Goal: Information Seeking & Learning: Understand process/instructions

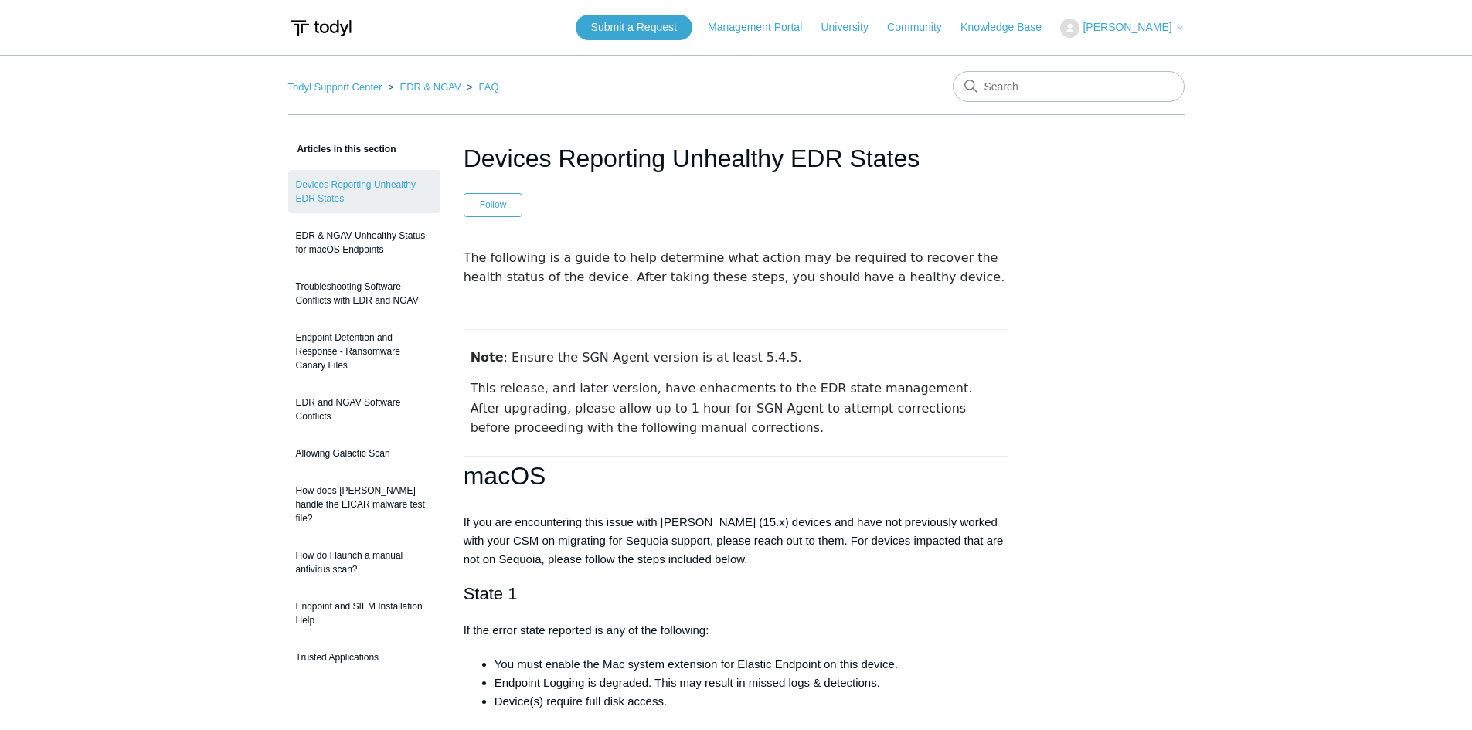
drag, startPoint x: 791, startPoint y: 158, endPoint x: 844, endPoint y: 158, distance: 52.6
click at [844, 158] on h1 "Devices Reporting Unhealthy EDR States" at bounding box center [737, 158] width 546 height 37
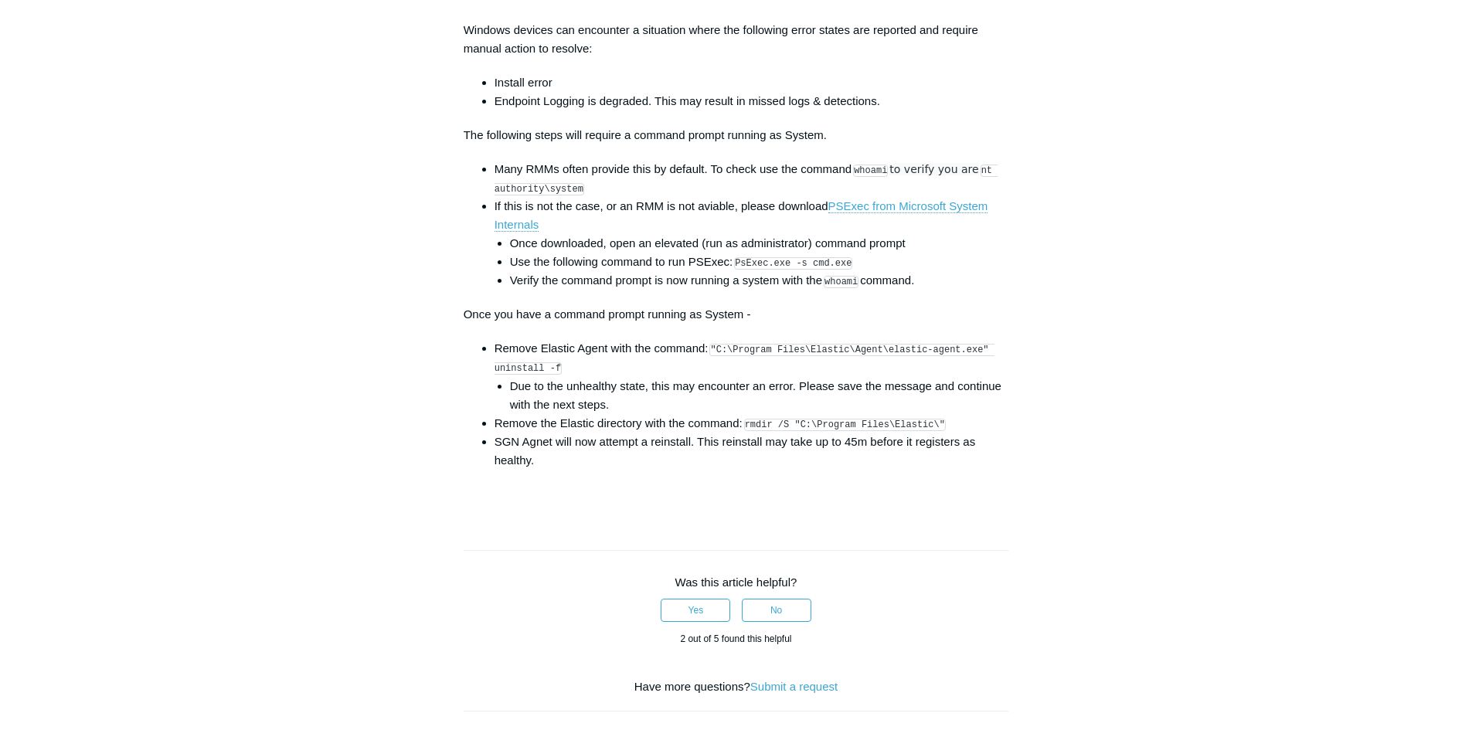
scroll to position [2241, 0]
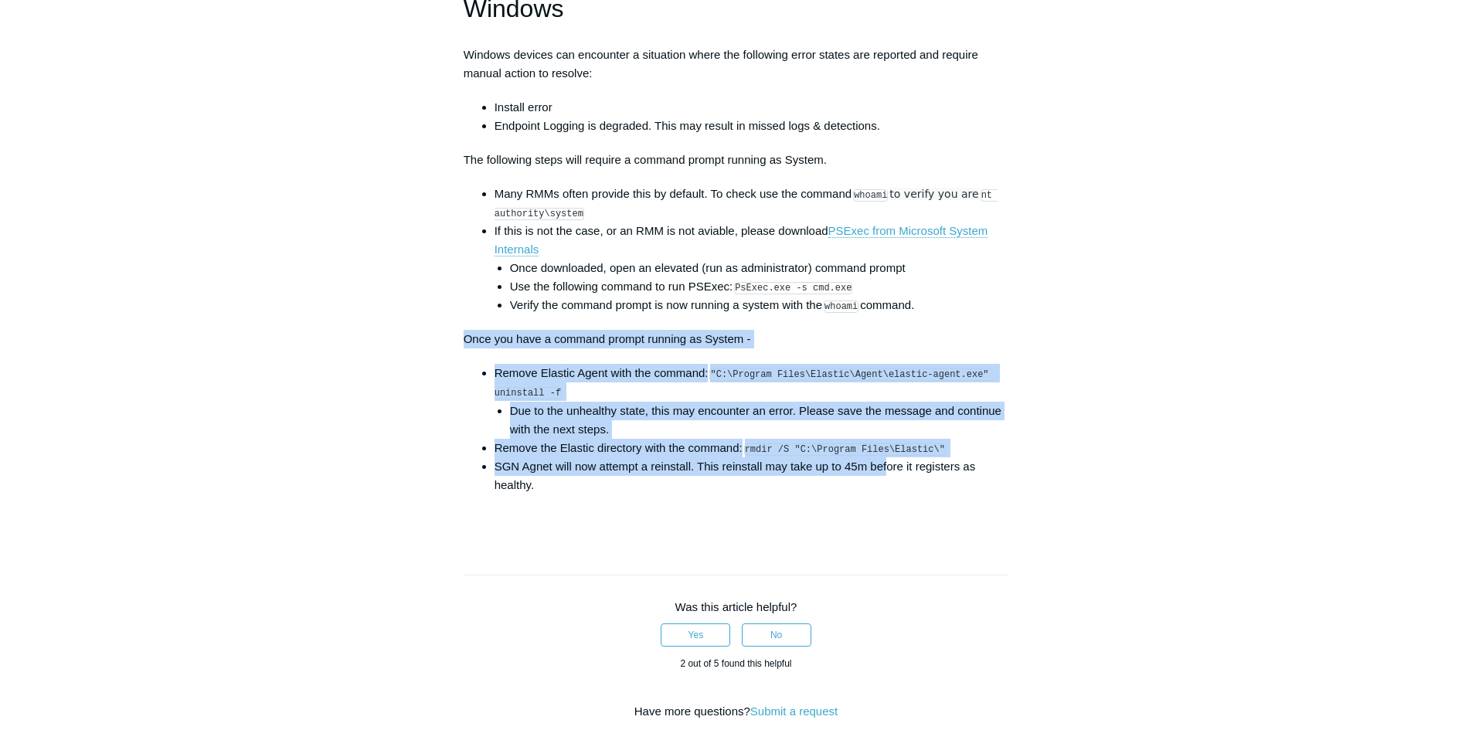
drag, startPoint x: 464, startPoint y: 355, endPoint x: 903, endPoint y: 485, distance: 458.7
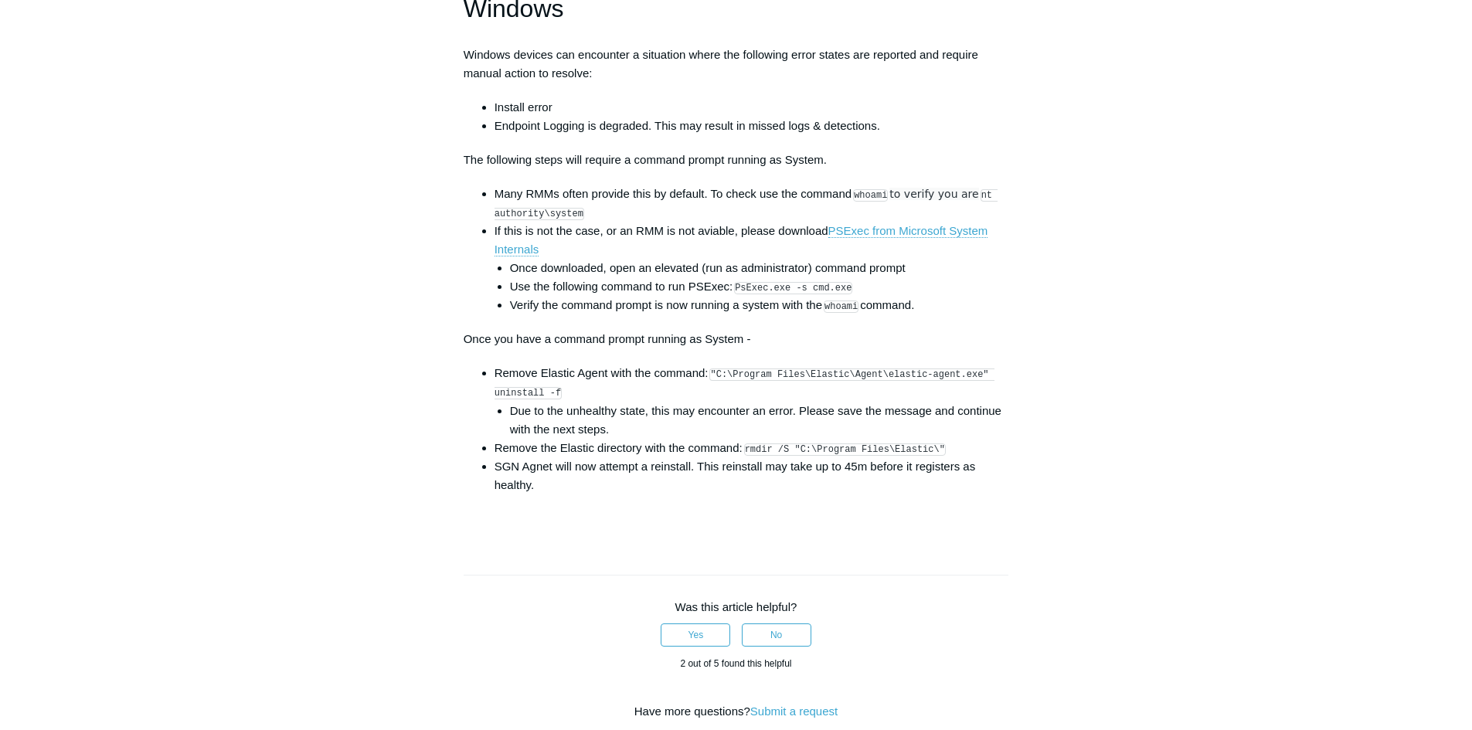
click at [624, 495] on li "SGN Agnet will now attempt a reinstall. This reinstall may take up to 45m befor…" at bounding box center [752, 476] width 515 height 37
drag, startPoint x: 716, startPoint y: 386, endPoint x: 556, endPoint y: 406, distance: 160.4
click at [556, 406] on li "Remove Elastic Agent with the command: "C:\Program Files\Elastic\Agent\elastic-…" at bounding box center [752, 401] width 515 height 74
copy code ""C:\Program Files\Elastic\Agent\elastic-agent.exe" uninstall -f"
click at [768, 456] on code "rmdir /S "C:\Program Files\Elastic\"" at bounding box center [845, 450] width 202 height 12
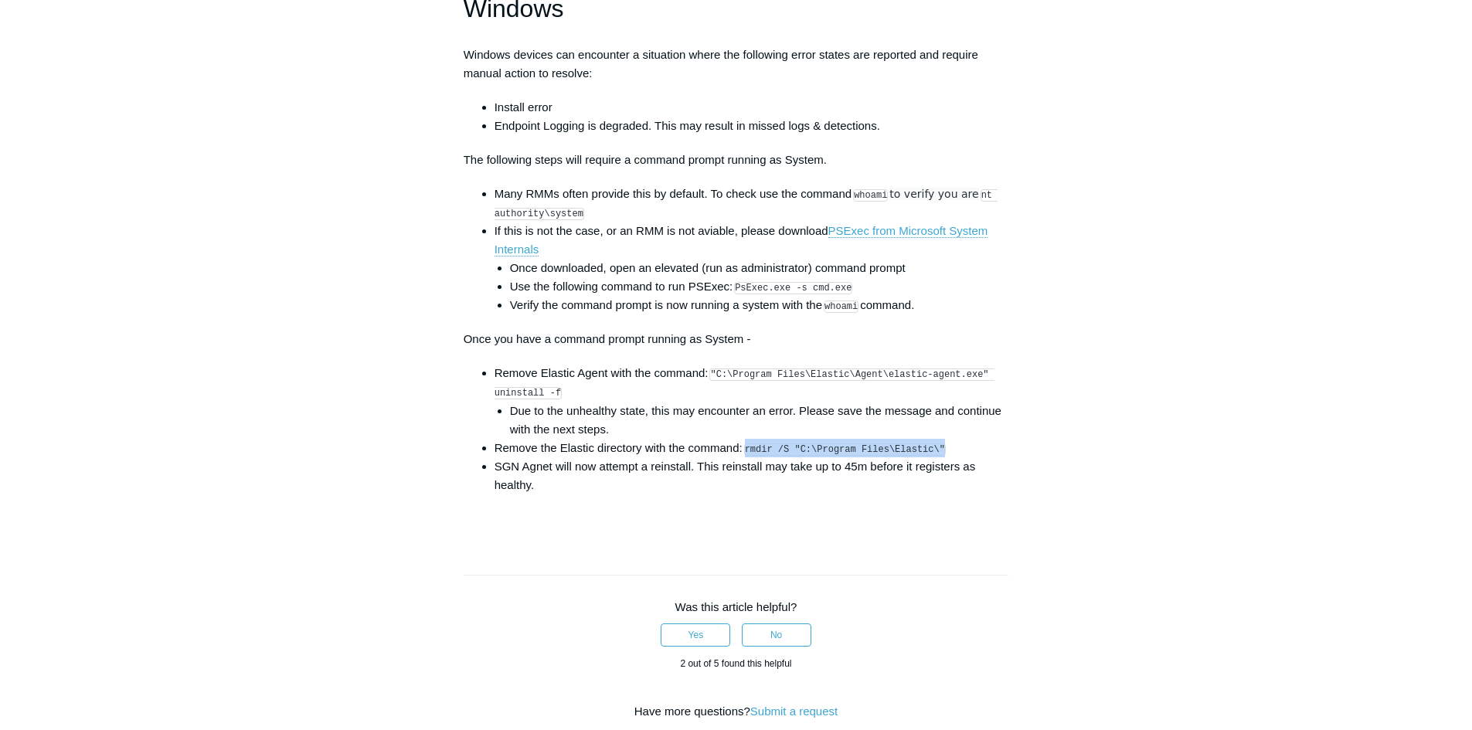
drag, startPoint x: 750, startPoint y: 461, endPoint x: 931, endPoint y: 458, distance: 180.9
click at [931, 456] on code "rmdir /S "C:\Program Files\Elastic\"" at bounding box center [845, 450] width 202 height 12
copy code "rmdir /S "C:\Program Files\Elastic\""
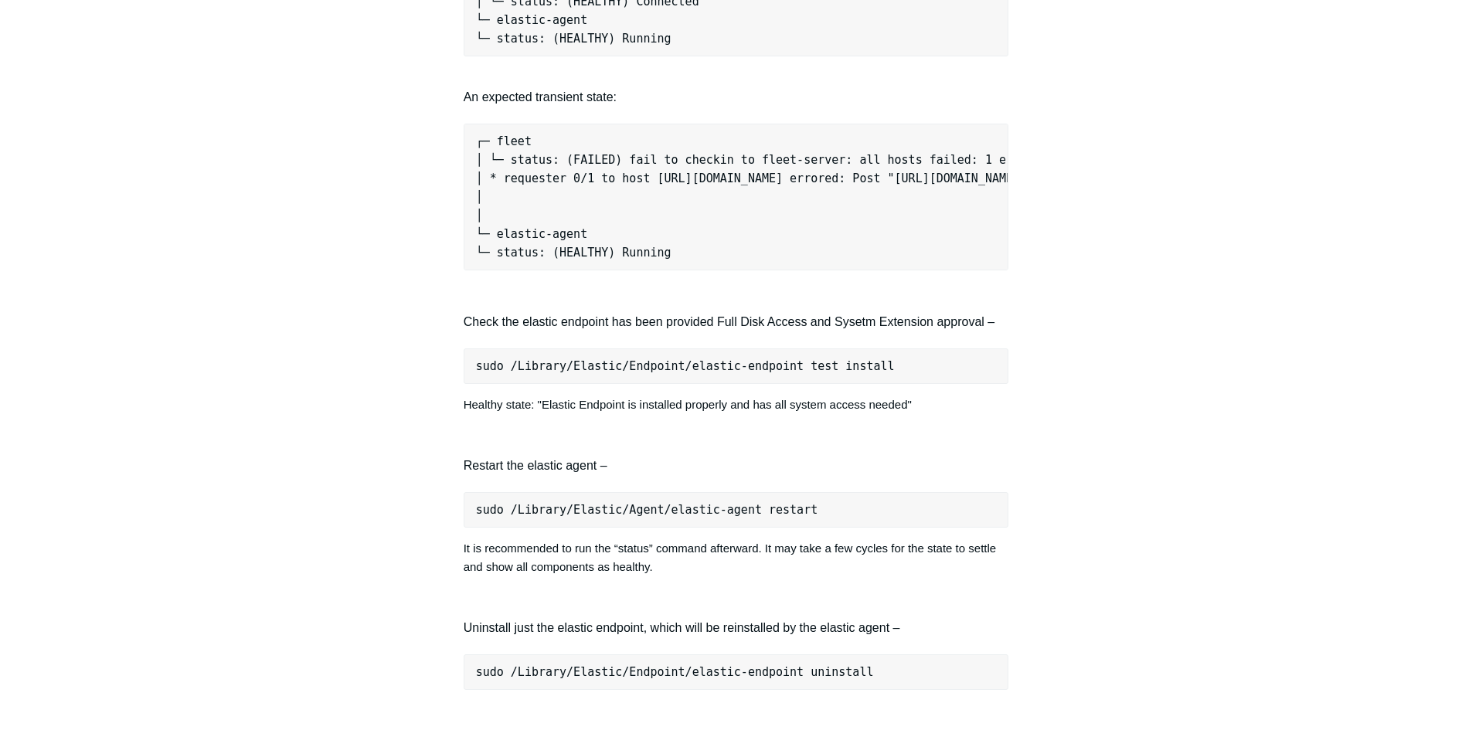
scroll to position [1314, 0]
